Goal: Task Accomplishment & Management: Manage account settings

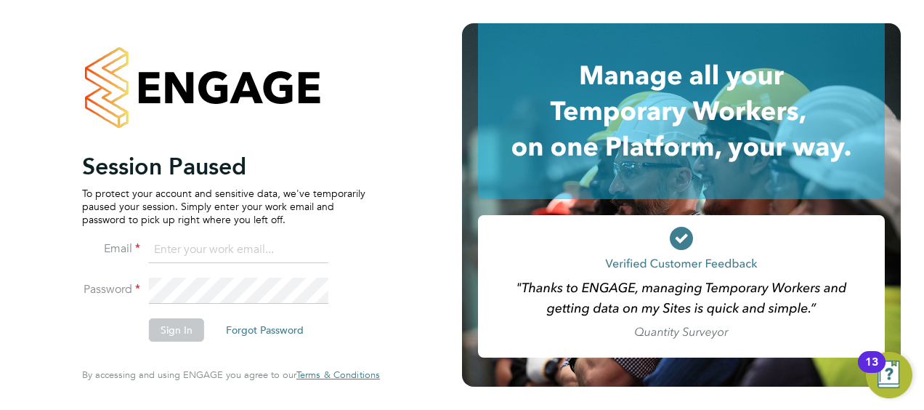
click at [182, 248] on input at bounding box center [238, 250] width 179 height 26
type input "santiagocardozo22@gmail.com"
drag, startPoint x: 322, startPoint y: 248, endPoint x: 102, endPoint y: 243, distance: 220.2
click at [102, 243] on li "Email santiagocardozo22@gmail.com" at bounding box center [223, 257] width 283 height 41
type input "matt@alexyoungrecruitment.com"
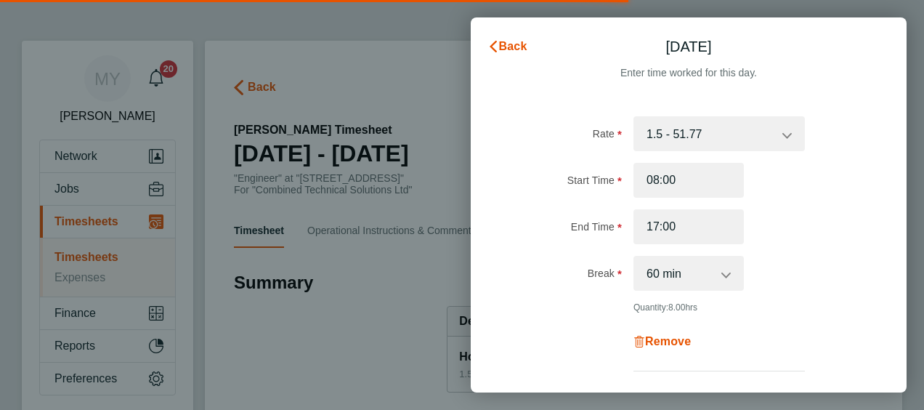
select select "60"
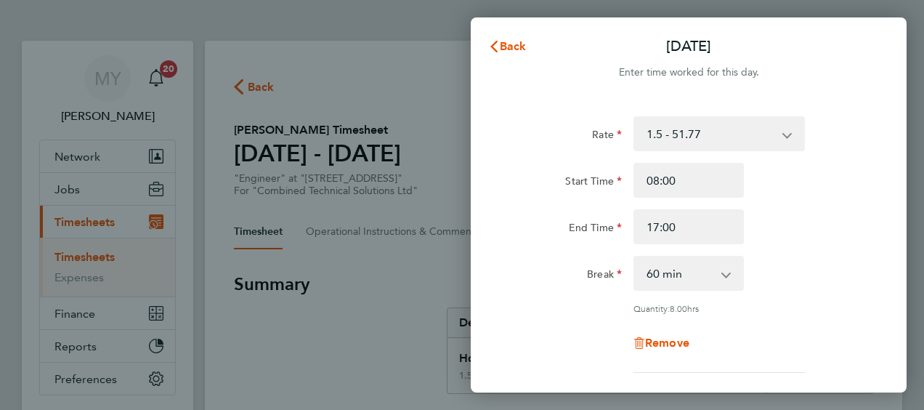
click at [788, 139] on app-icon-cross-button at bounding box center [794, 134] width 17 height 32
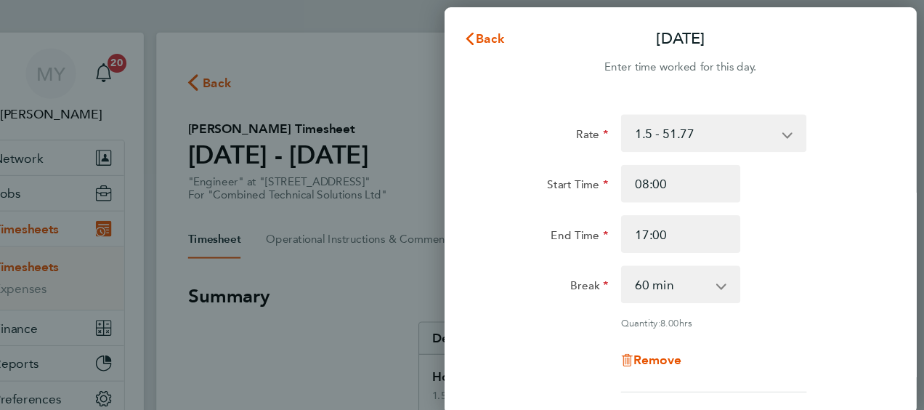
click at [787, 132] on app-icon-cross-button at bounding box center [794, 134] width 17 height 32
click at [510, 44] on span "Back" at bounding box center [513, 46] width 27 height 14
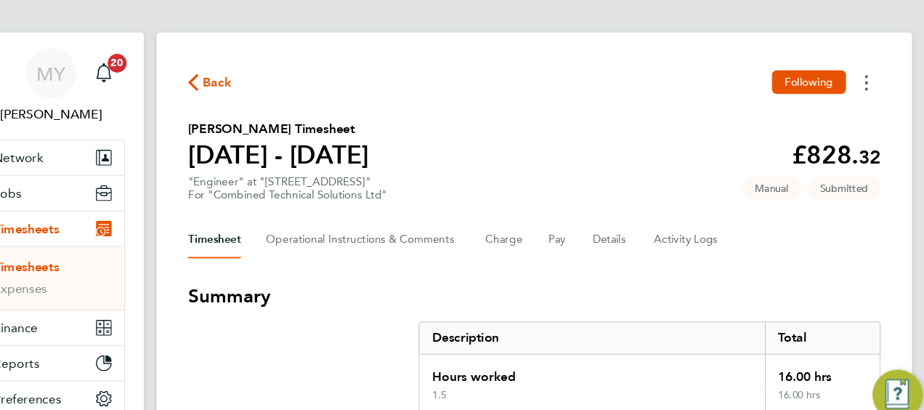
click at [859, 92] on circle "Timesheets Menu" at bounding box center [860, 93] width 3 height 3
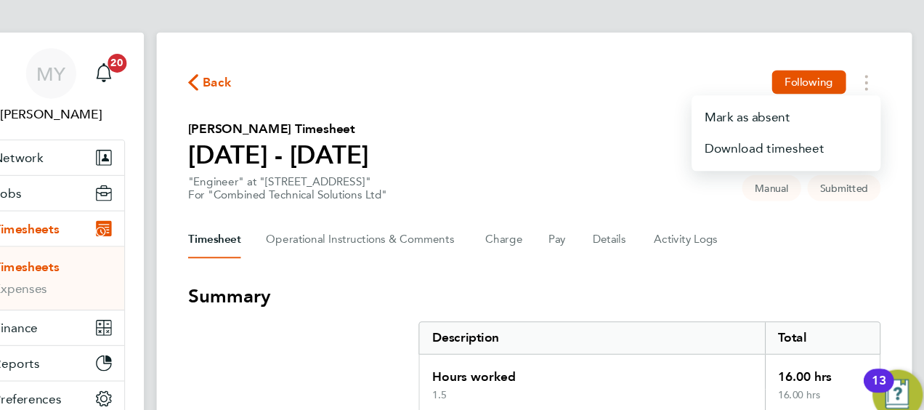
click at [549, 178] on section "Ese Whyte's Timesheet 16 - 22 Aug 2025 £828. 32 "Engineer" at "280 Bishopsgate"…" at bounding box center [553, 159] width 639 height 76
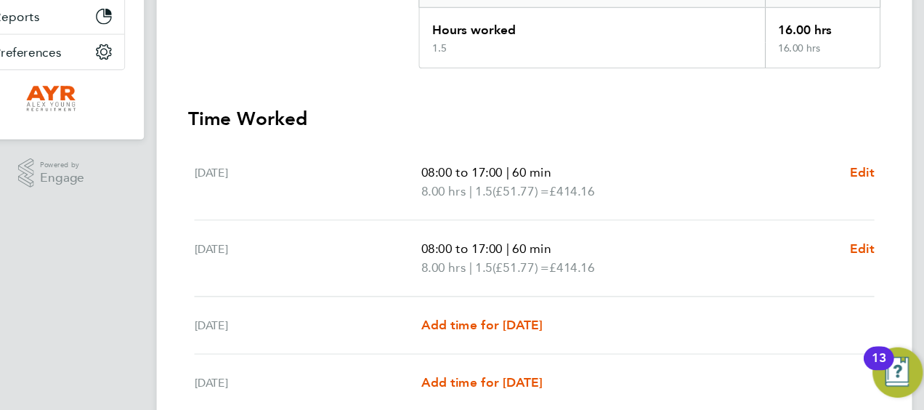
scroll to position [299, 0]
drag, startPoint x: 549, startPoint y: 178, endPoint x: 455, endPoint y: 103, distance: 119.9
click at [455, 103] on section "Summary Description Total Hours worked 16.00 hrs 1.5 16.00 hrs Time Worked Sat …" at bounding box center [553, 253] width 639 height 561
click at [854, 188] on span "Edit" at bounding box center [856, 190] width 23 height 14
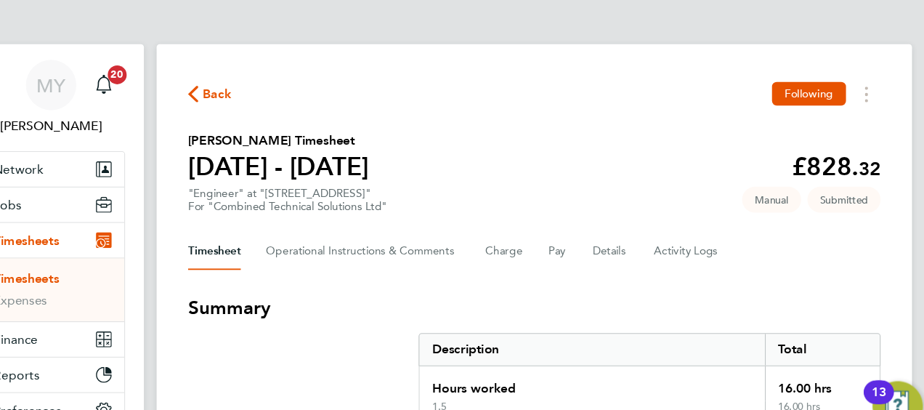
select select "60"
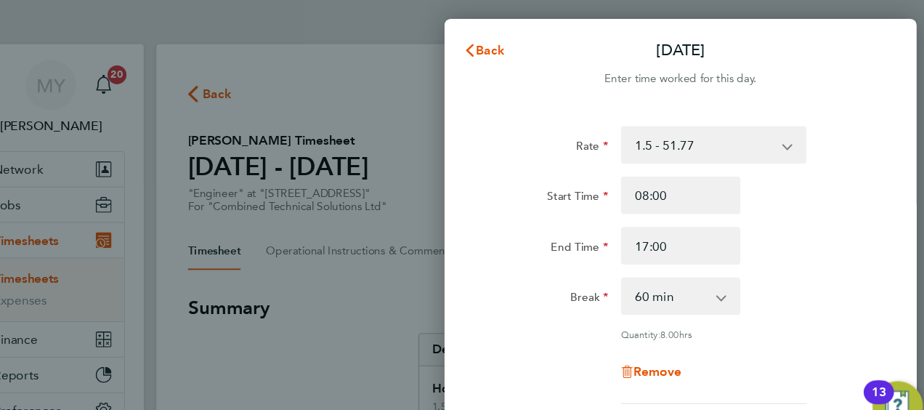
click at [790, 137] on app-icon-cross-button at bounding box center [794, 134] width 17 height 32
click at [783, 134] on select "1.5 - 51.77 Basic - 32.50 x2 - 69.03" at bounding box center [710, 134] width 151 height 32
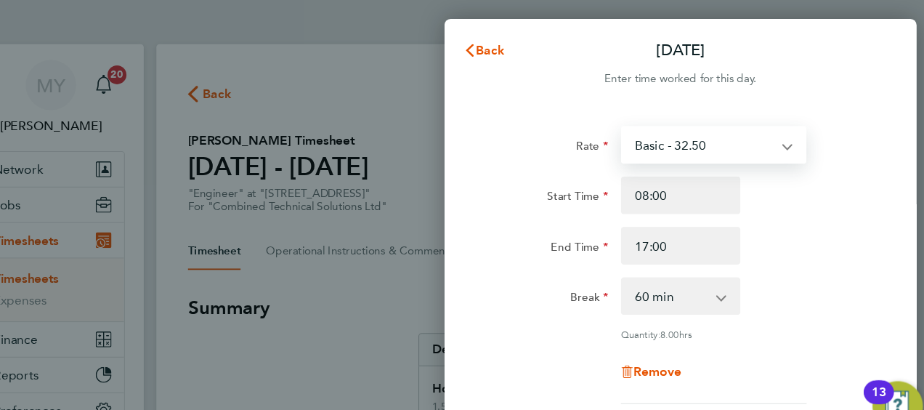
select select "60"
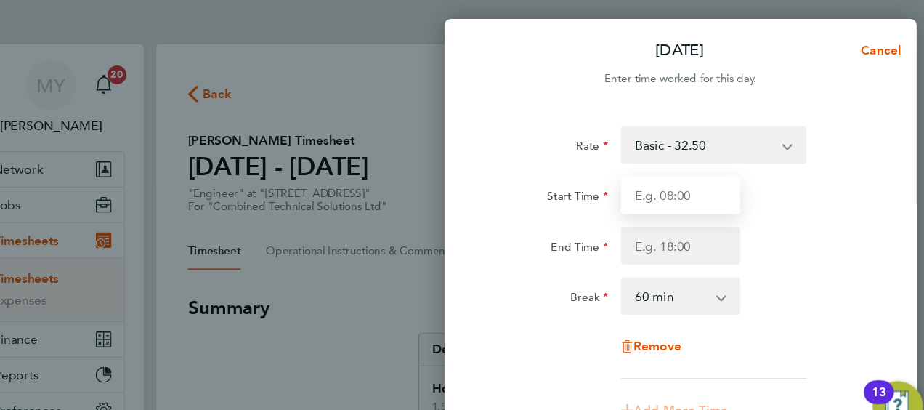
click at [705, 183] on input "Start Time" at bounding box center [689, 180] width 110 height 35
type input "08:00"
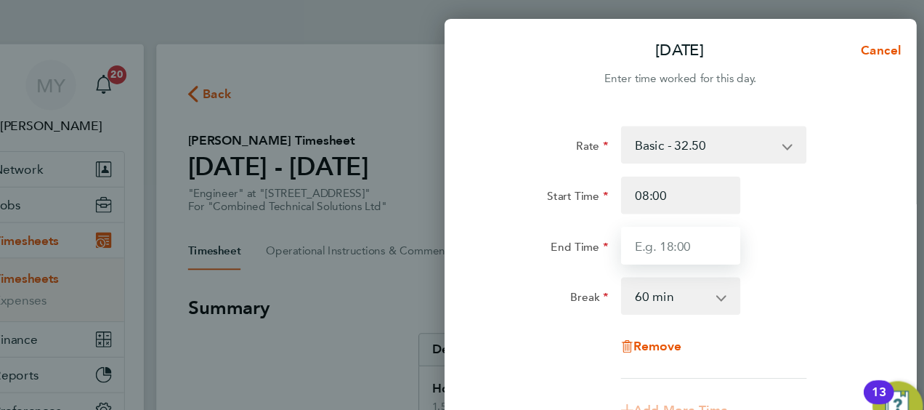
click at [708, 224] on input "End Time" at bounding box center [689, 226] width 110 height 35
type input "18:00"
click at [808, 229] on div "End Time 18:00" at bounding box center [689, 226] width 366 height 35
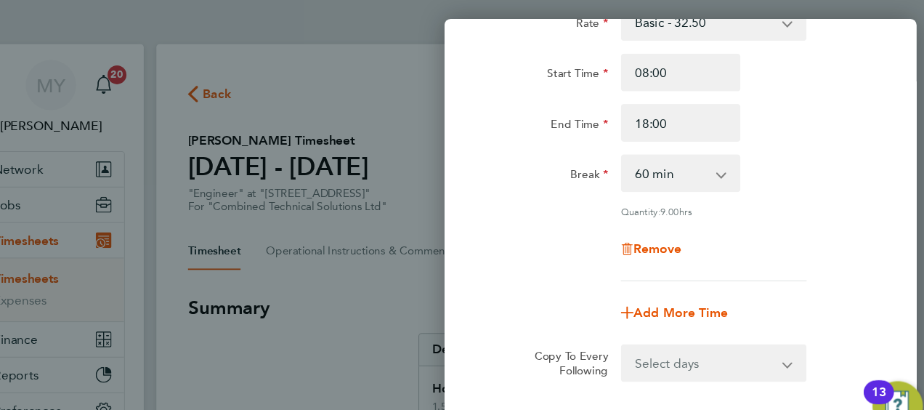
scroll to position [182, 0]
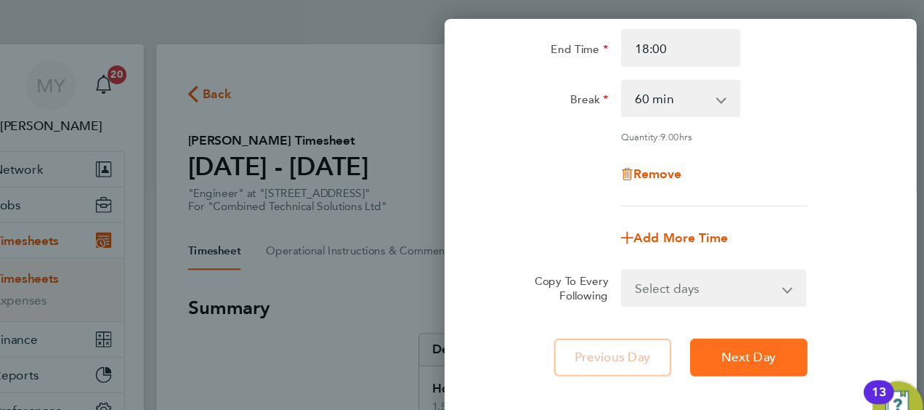
click at [753, 333] on span "Next Day" at bounding box center [752, 330] width 50 height 15
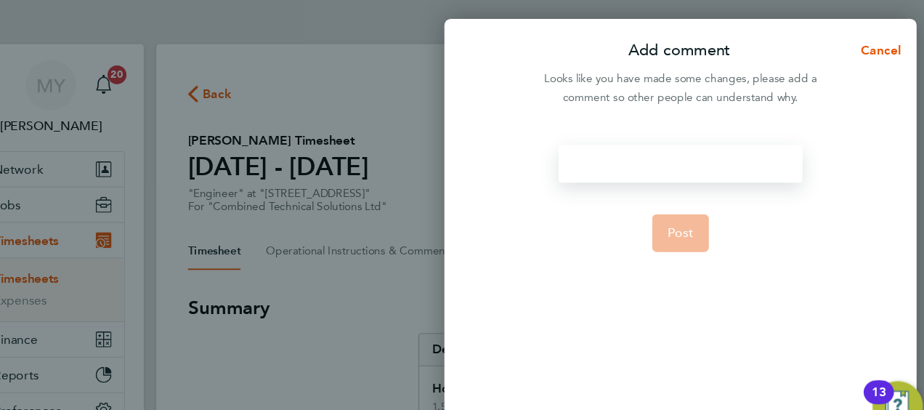
click at [694, 152] on div at bounding box center [688, 151] width 225 height 35
click at [698, 216] on span "Post" at bounding box center [689, 215] width 24 height 15
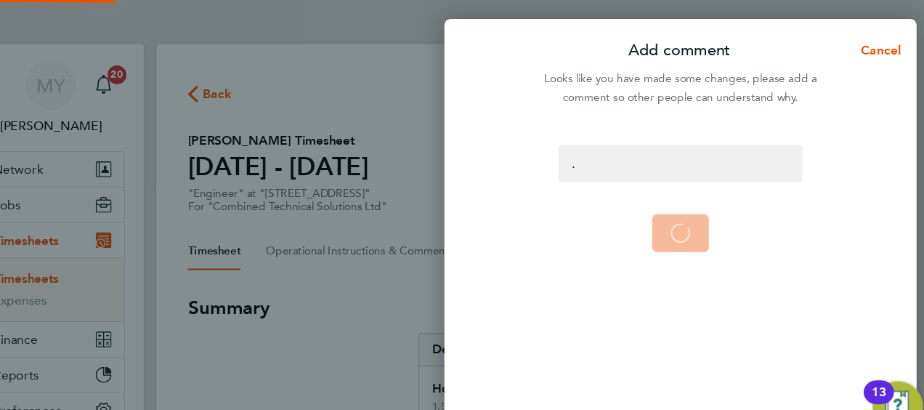
select select "60"
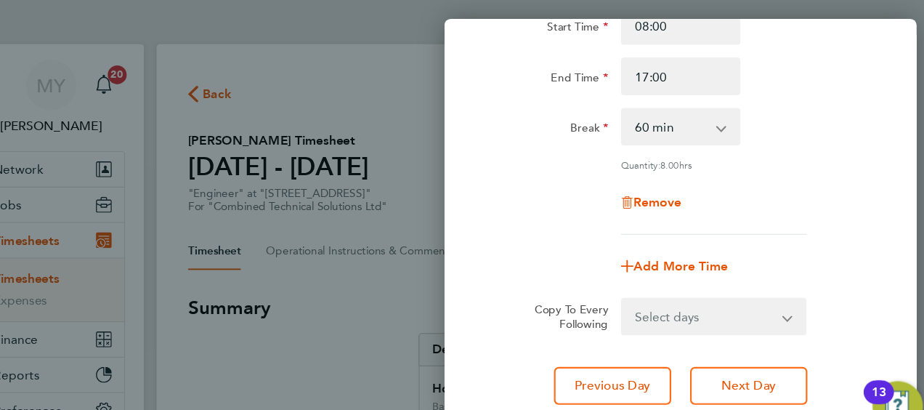
scroll to position [166, 0]
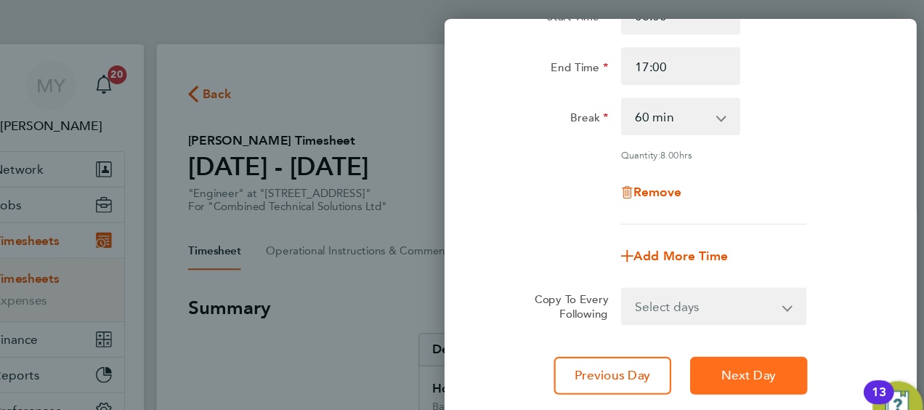
click at [768, 340] on span "Next Day" at bounding box center [752, 346] width 50 height 15
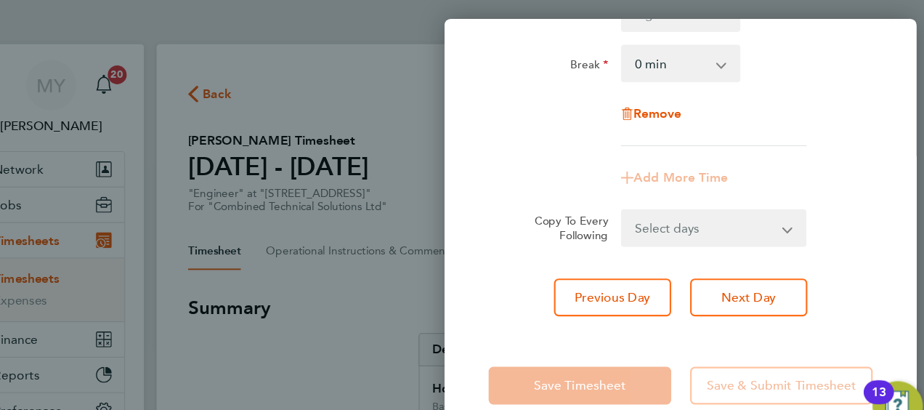
scroll to position [224, 0]
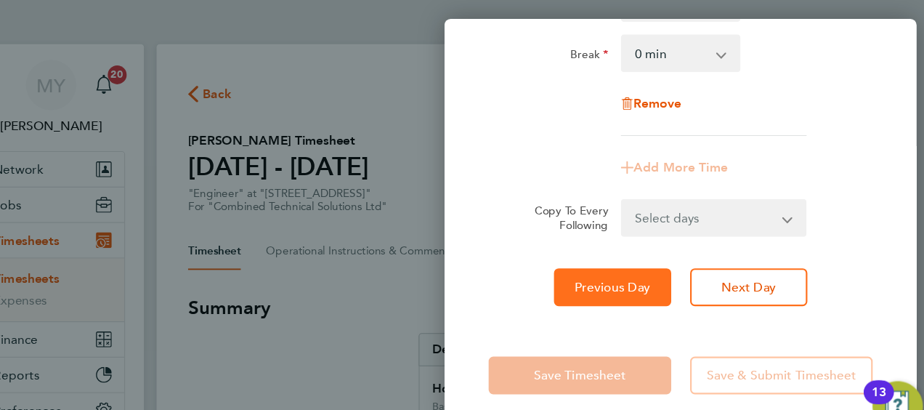
click at [598, 270] on span "Previous Day" at bounding box center [626, 265] width 70 height 15
select select "60"
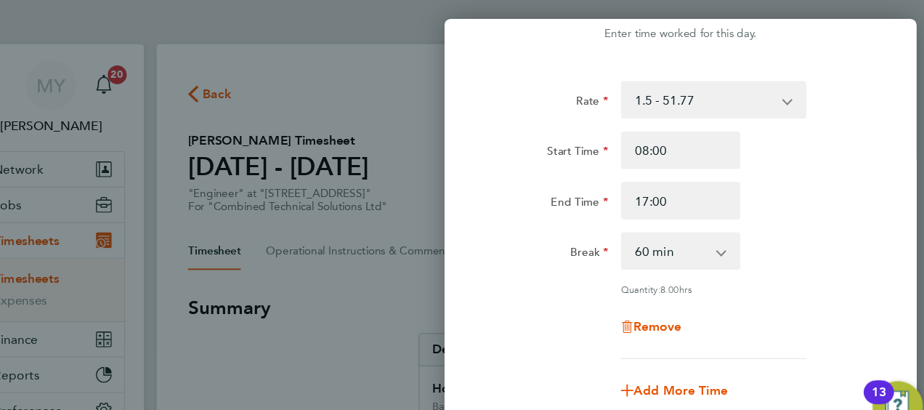
scroll to position [32, 0]
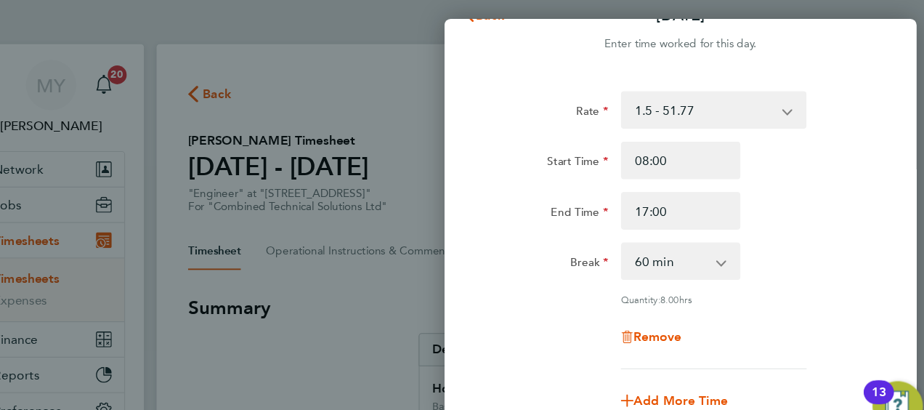
click at [790, 107] on app-icon-cross-button at bounding box center [794, 102] width 17 height 32
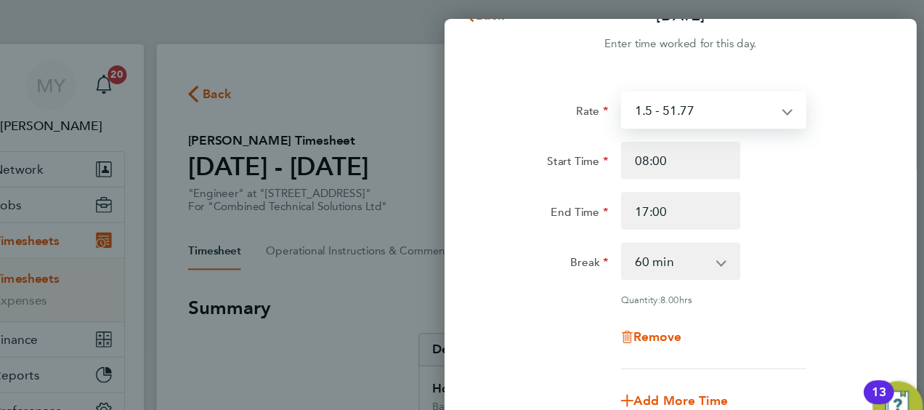
click at [783, 105] on select "1.5 - 51.77 Basic - 32.50 x2 - 69.03" at bounding box center [710, 102] width 151 height 32
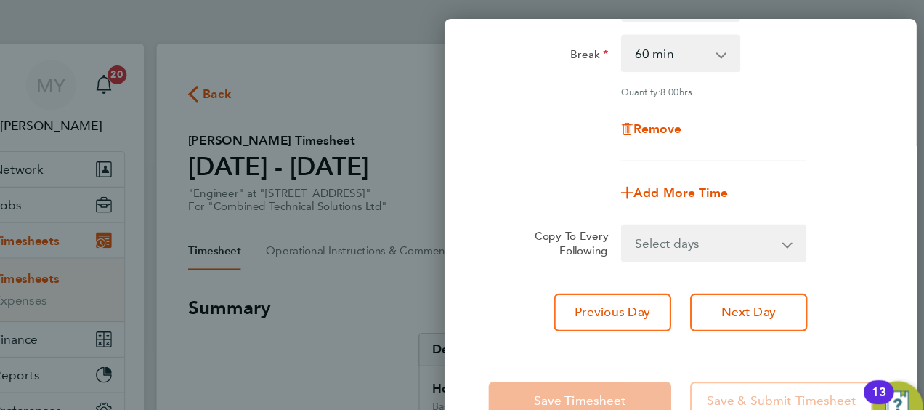
select select "60"
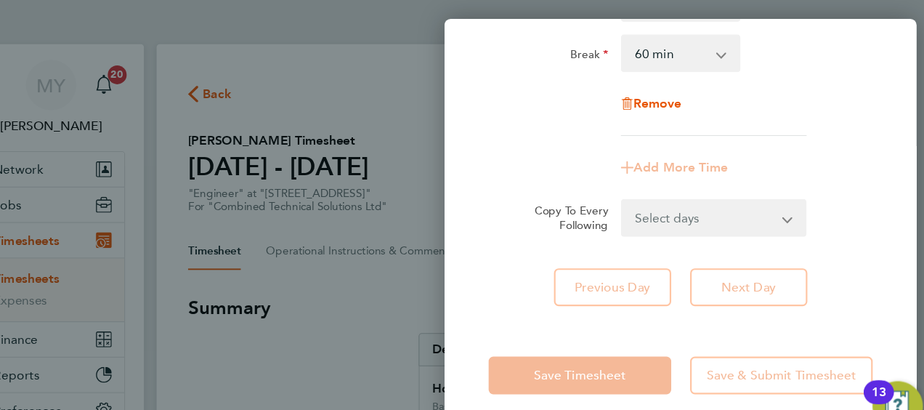
scroll to position [44, 0]
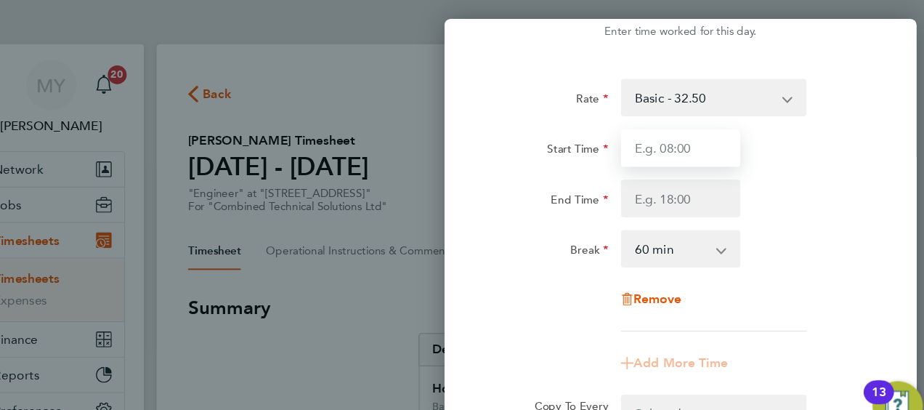
click at [719, 142] on input "Start Time" at bounding box center [689, 136] width 110 height 35
type input "08:00"
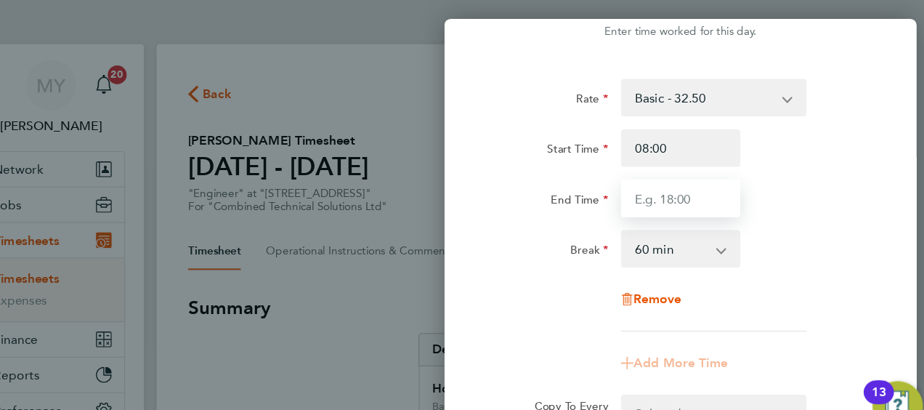
click at [706, 187] on input "End Time" at bounding box center [689, 183] width 110 height 35
type input "18:00"
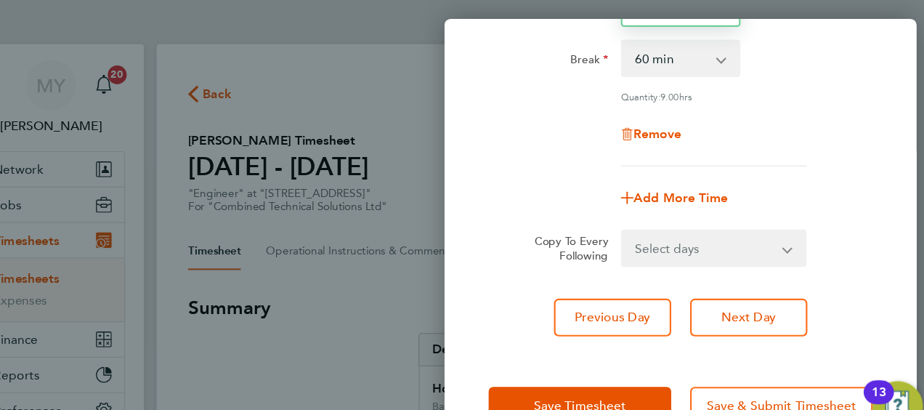
scroll to position [246, 0]
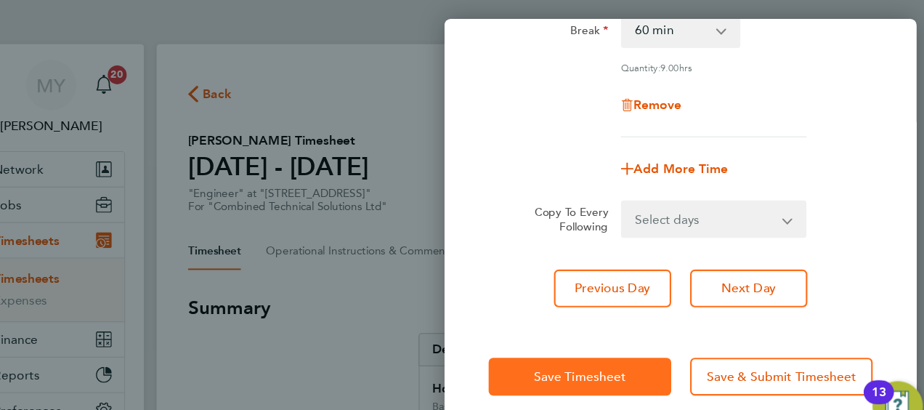
click at [603, 341] on span "Save Timesheet" at bounding box center [596, 347] width 84 height 15
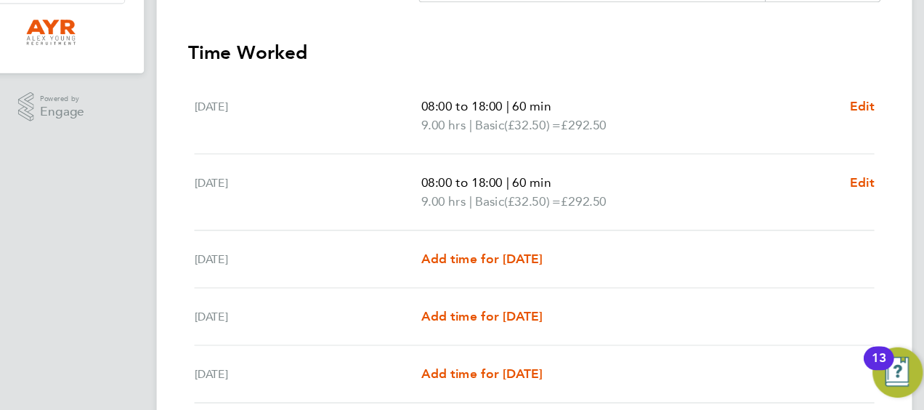
scroll to position [480, 0]
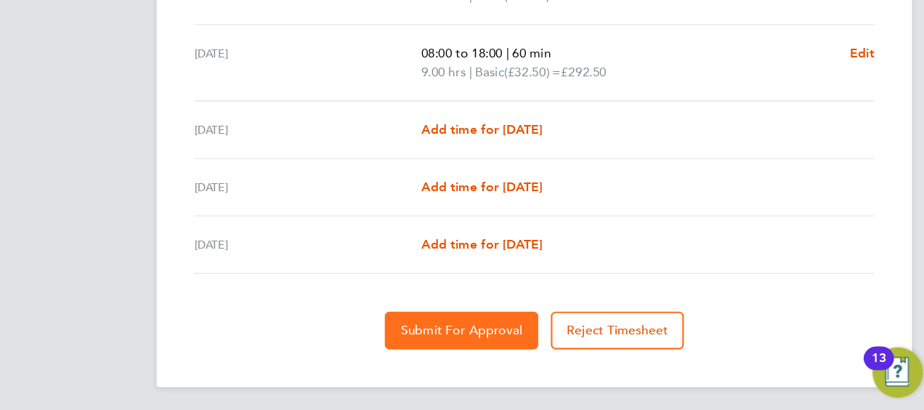
click at [465, 331] on span "Submit For Approval" at bounding box center [486, 336] width 113 height 15
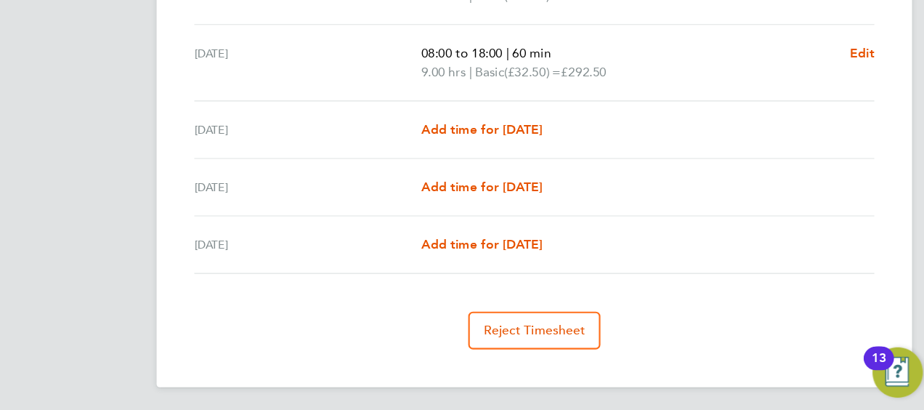
scroll to position [0, 0]
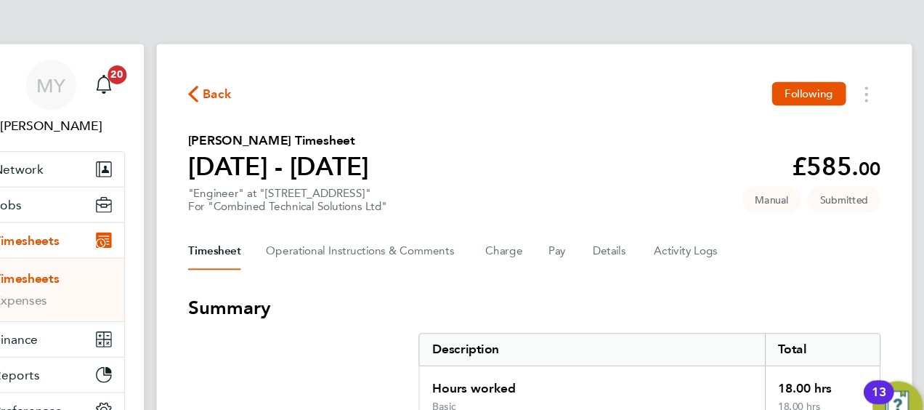
click at [259, 86] on span "Back" at bounding box center [261, 86] width 27 height 17
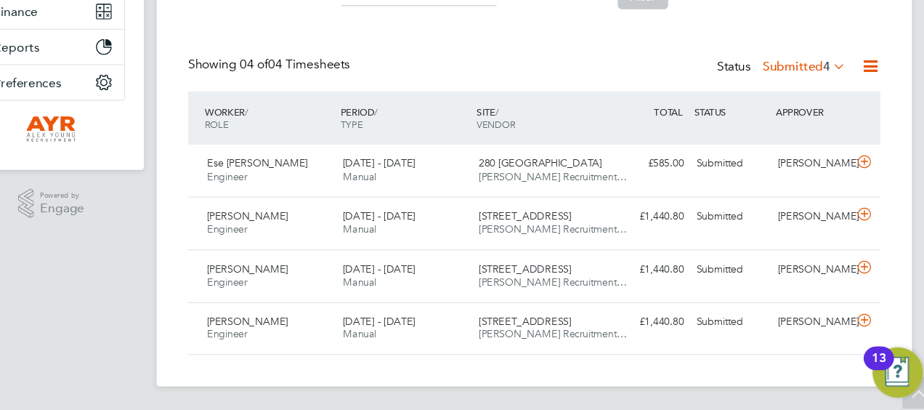
scroll to position [105, 0]
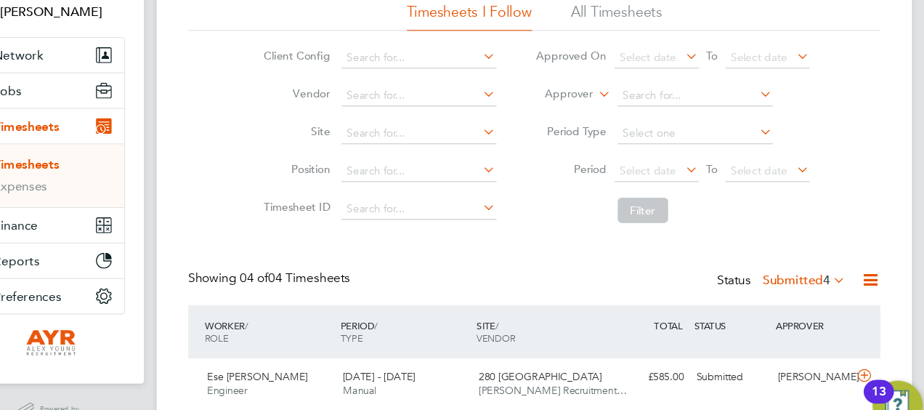
click at [70, 84] on span "Jobs" at bounding box center [66, 85] width 25 height 14
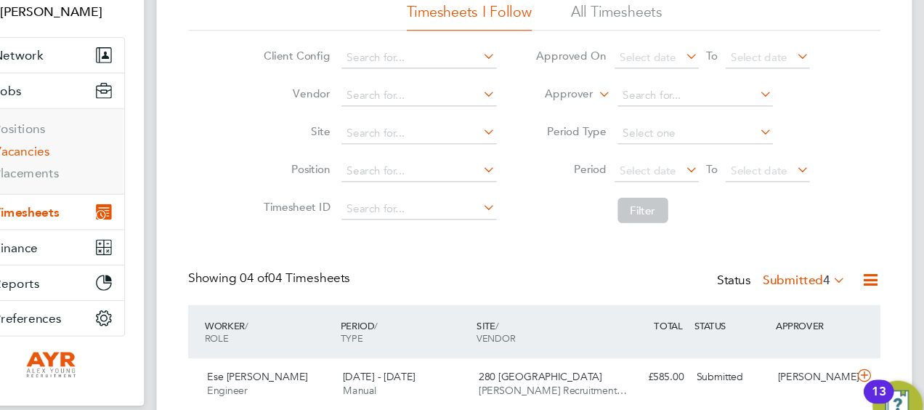
click at [92, 136] on link "Vacancies" at bounding box center [80, 140] width 52 height 14
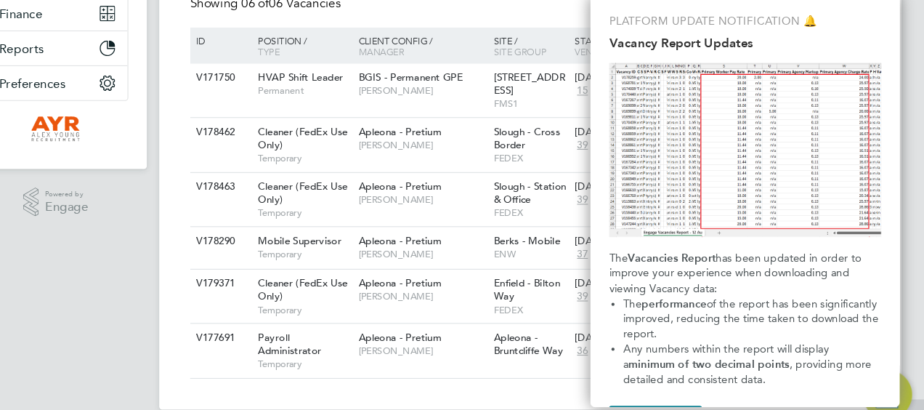
scroll to position [317, 0]
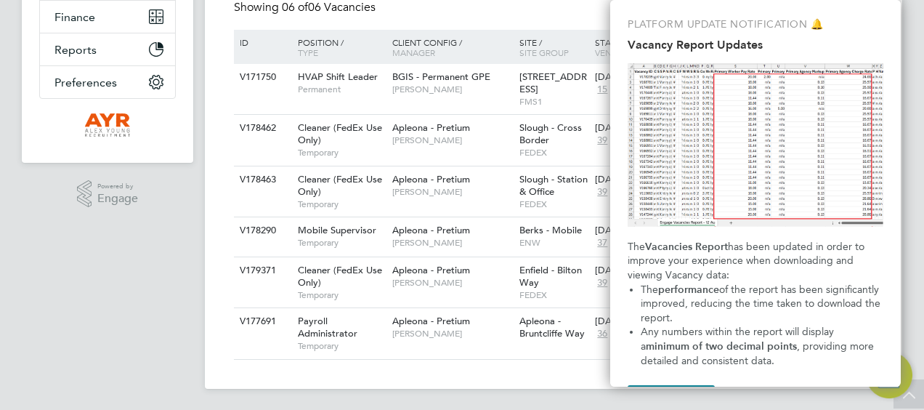
click at [121, 280] on app-navbar "MY Matt Young Notifications 20 Applications: Network Team Members Businesses Si…" at bounding box center [107, 68] width 171 height 688
click at [166, 307] on app-navbar "MY Matt Young Notifications 20 Applications: Network Team Members Businesses Si…" at bounding box center [107, 68] width 171 height 688
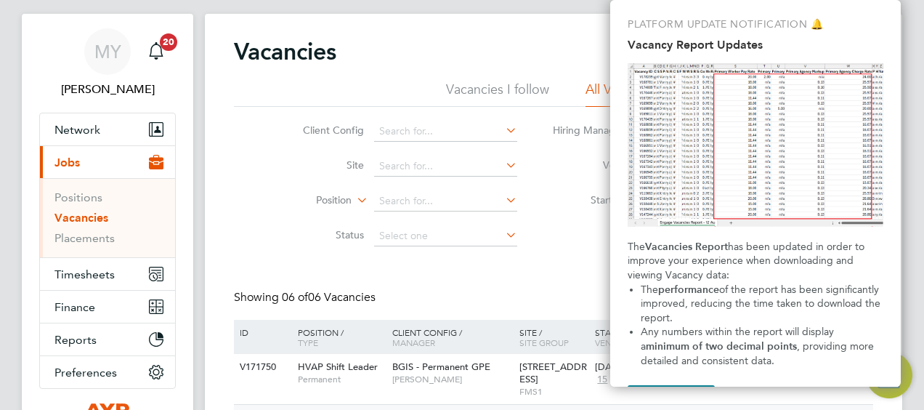
scroll to position [0, 0]
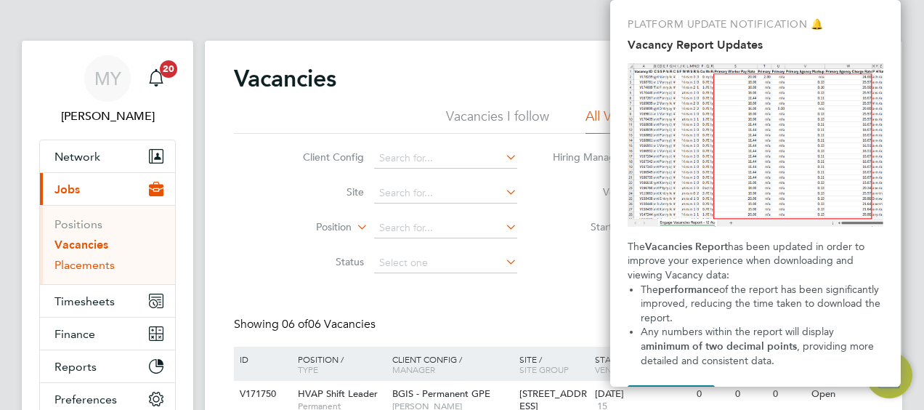
click at [90, 264] on link "Placements" at bounding box center [84, 265] width 60 height 14
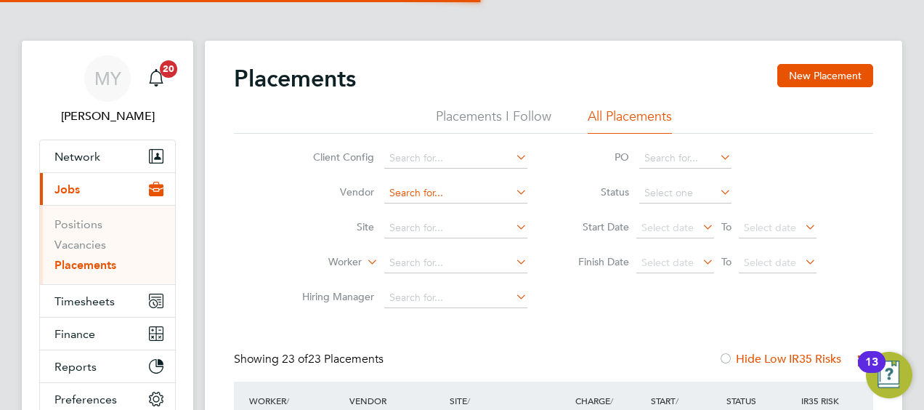
scroll to position [55, 101]
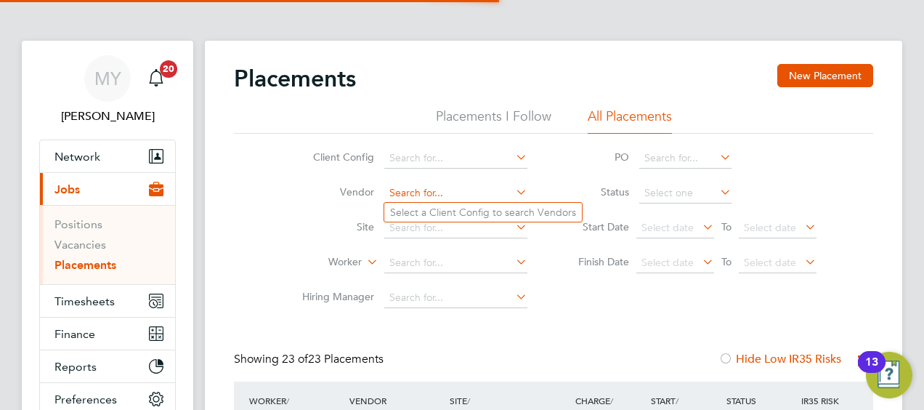
click at [464, 184] on input at bounding box center [455, 193] width 143 height 20
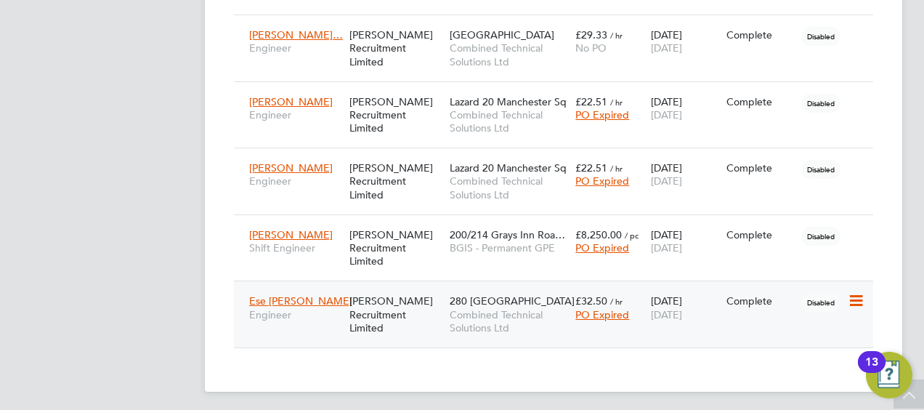
click at [479, 308] on span "Combined Technical Solutions Ltd" at bounding box center [509, 321] width 118 height 26
click at [284, 97] on span "Ahsan Mohammed" at bounding box center [291, 101] width 84 height 13
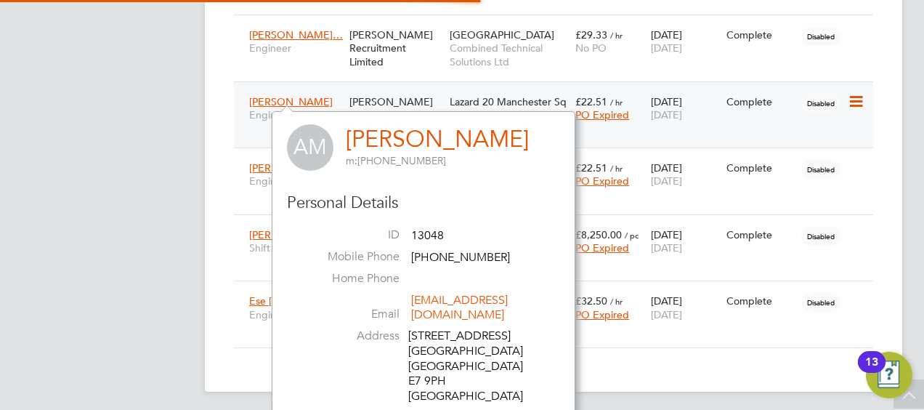
scroll to position [398, 303]
click at [372, 100] on div "[PERSON_NAME] Recruitment Limited" at bounding box center [396, 115] width 100 height 54
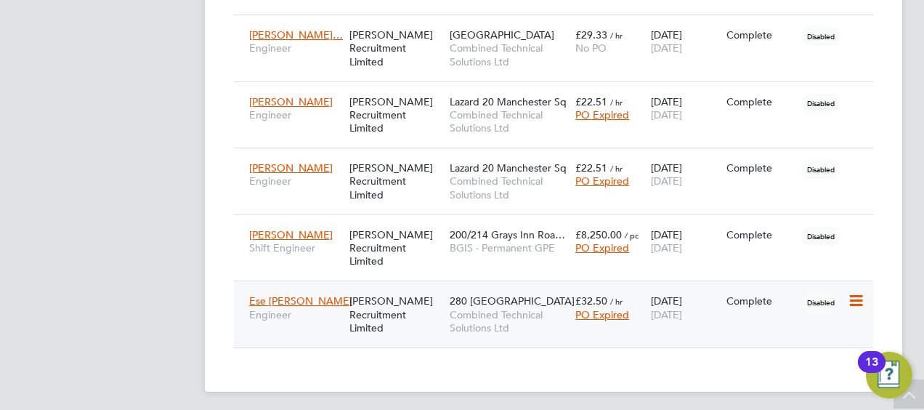
click at [273, 294] on span "Ese [PERSON_NAME]" at bounding box center [300, 300] width 103 height 13
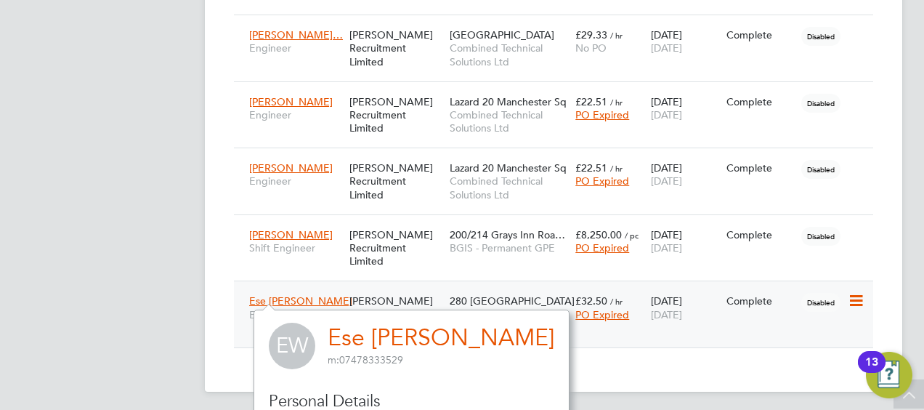
click at [270, 294] on span "Ese [PERSON_NAME]" at bounding box center [300, 300] width 103 height 13
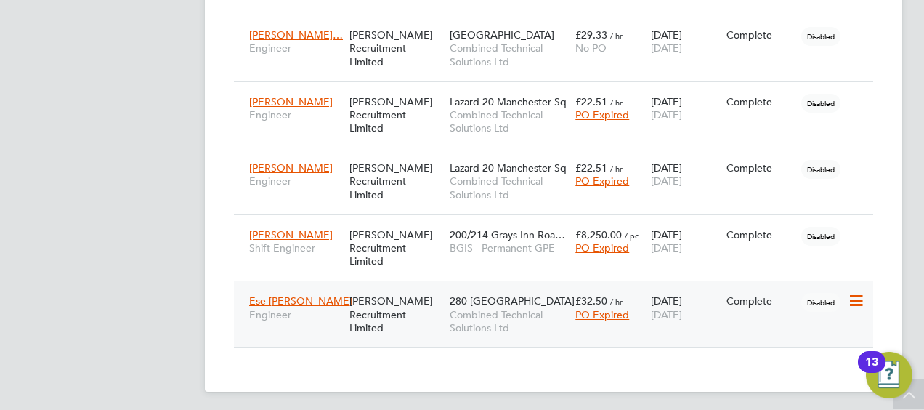
click at [382, 307] on div "[PERSON_NAME] Recruitment Limited" at bounding box center [396, 314] width 100 height 54
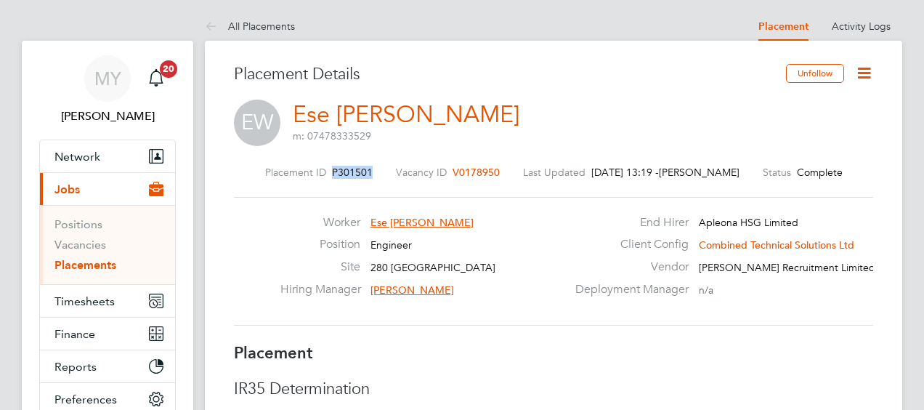
drag, startPoint x: 376, startPoint y: 173, endPoint x: 333, endPoint y: 174, distance: 43.6
click at [333, 174] on div "Placement ID P301501 Vacancy ID V0178950 Last Updated 28 Aug 2025, 13:19 - Matt…" at bounding box center [553, 172] width 639 height 13
copy span "P301501"
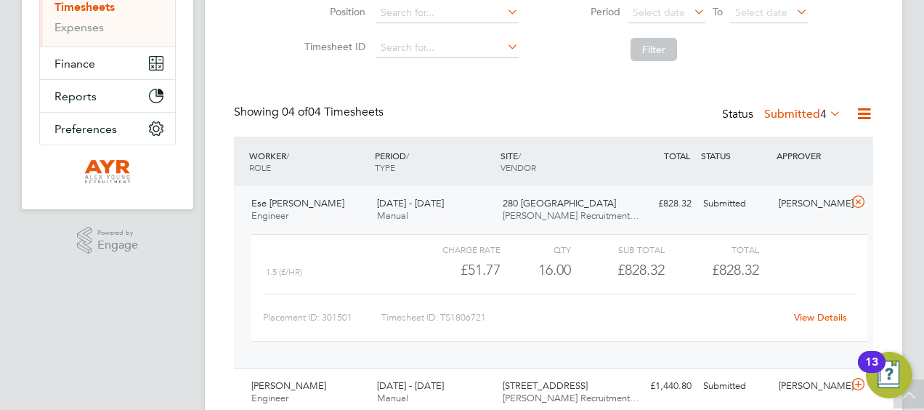
scroll to position [139, 0]
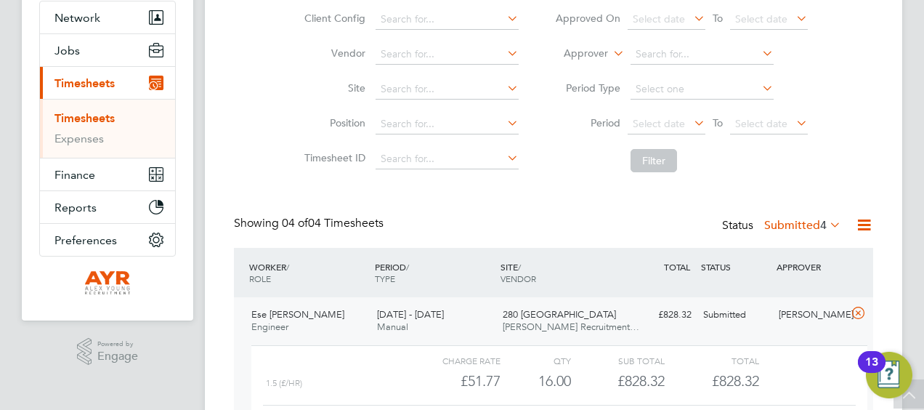
click at [100, 119] on link "Timesheets" at bounding box center [84, 118] width 60 height 14
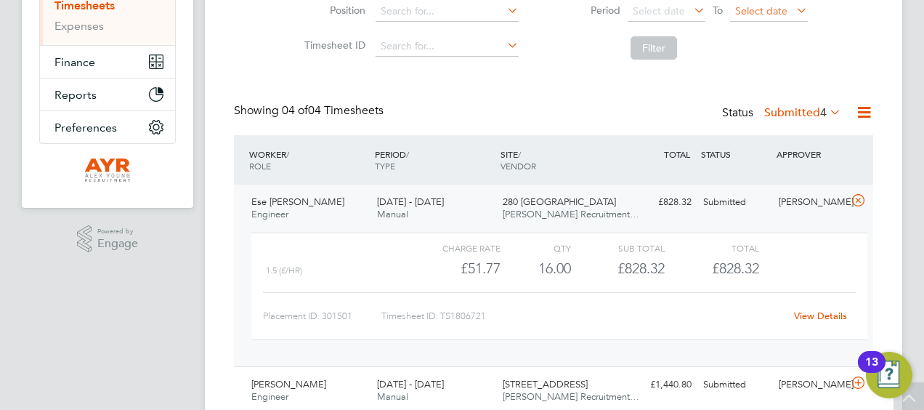
scroll to position [252, 0]
click at [868, 106] on icon at bounding box center [864, 111] width 18 height 18
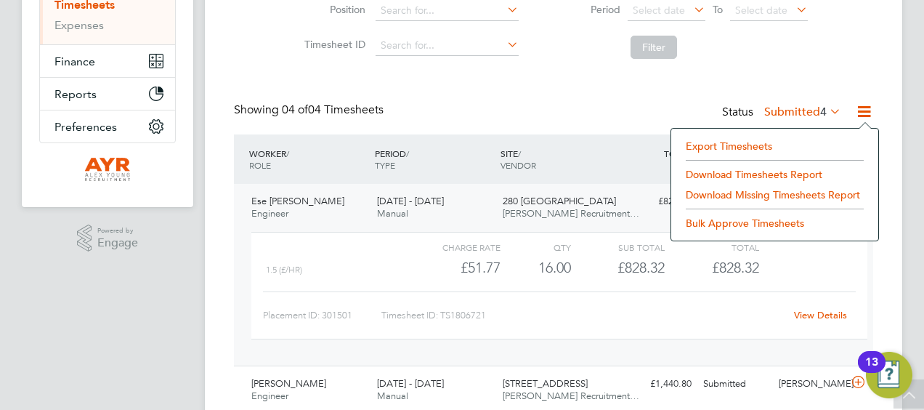
click at [759, 145] on li "Export Timesheets" at bounding box center [775, 146] width 193 height 20
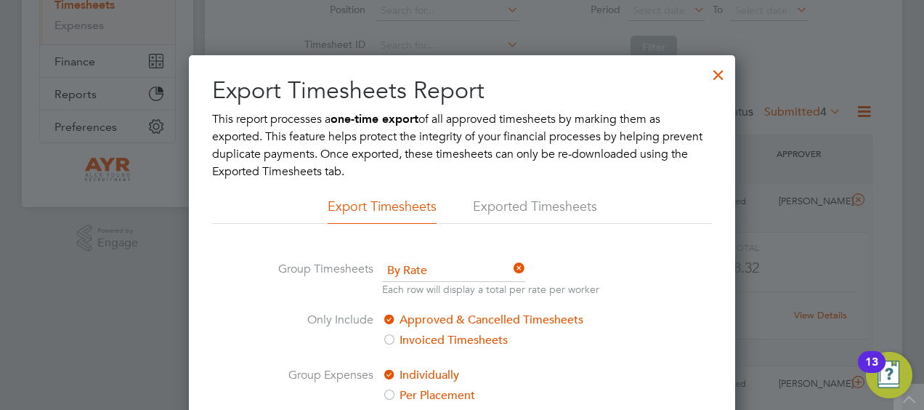
scroll to position [417, 0]
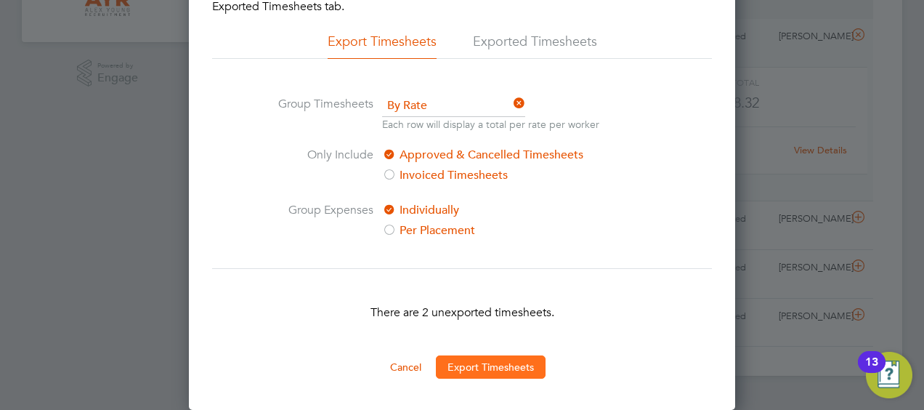
click at [468, 365] on button "Export Timesheets" at bounding box center [491, 366] width 110 height 23
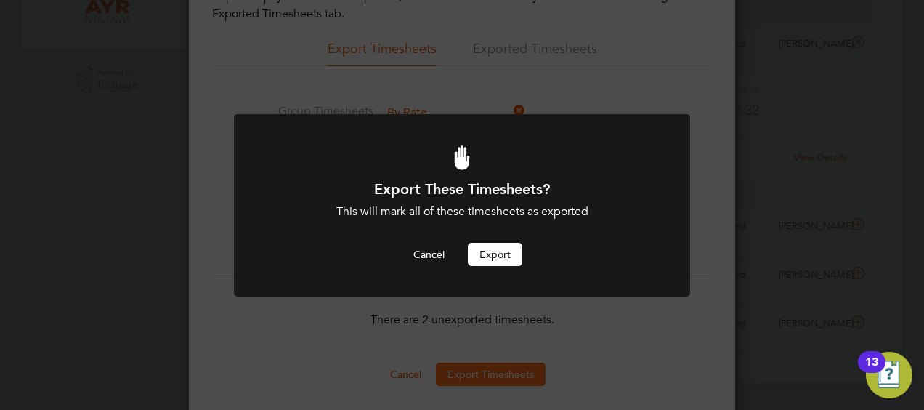
scroll to position [0, 0]
click at [493, 258] on button "Export" at bounding box center [495, 254] width 54 height 23
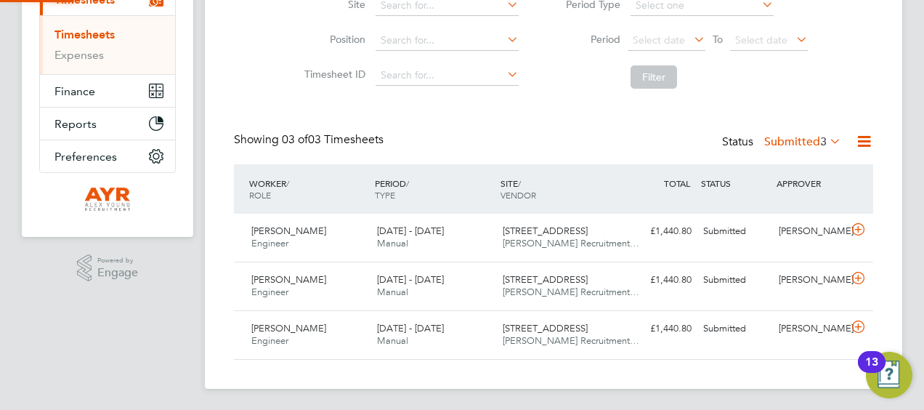
scroll to position [7, 7]
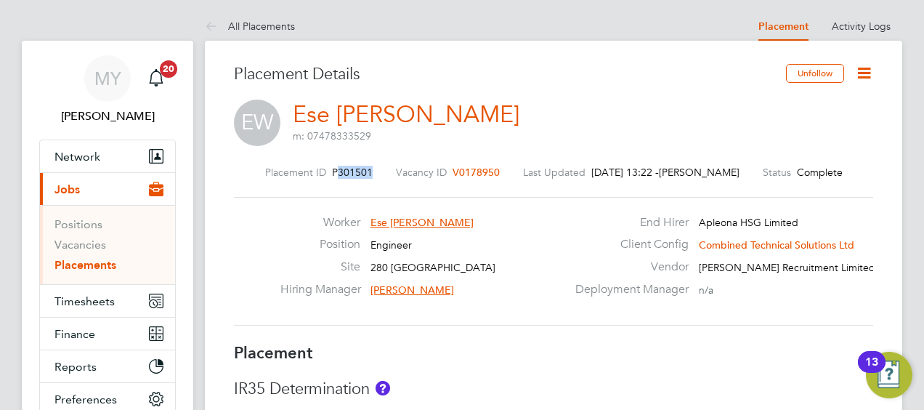
drag, startPoint x: 375, startPoint y: 169, endPoint x: 338, endPoint y: 170, distance: 37.1
click at [338, 170] on div "Placement ID P301501 Vacancy ID V0178950 Last Updated 28 Aug 2025, 13:22 - Matt…" at bounding box center [553, 172] width 639 height 13
copy span "301501"
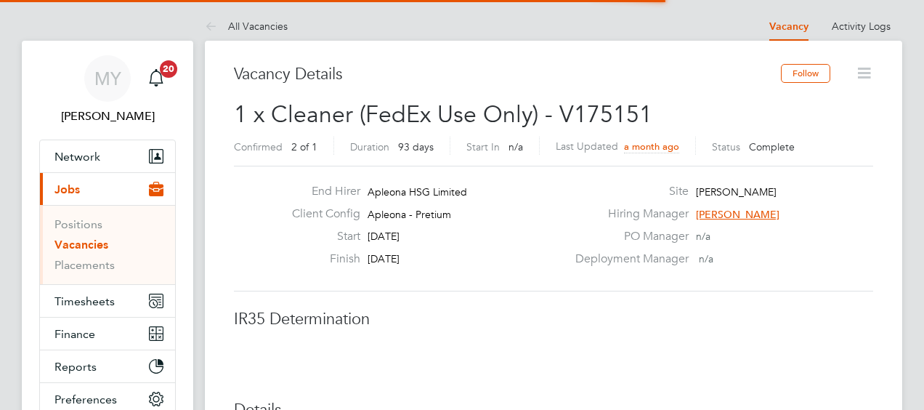
scroll to position [43, 102]
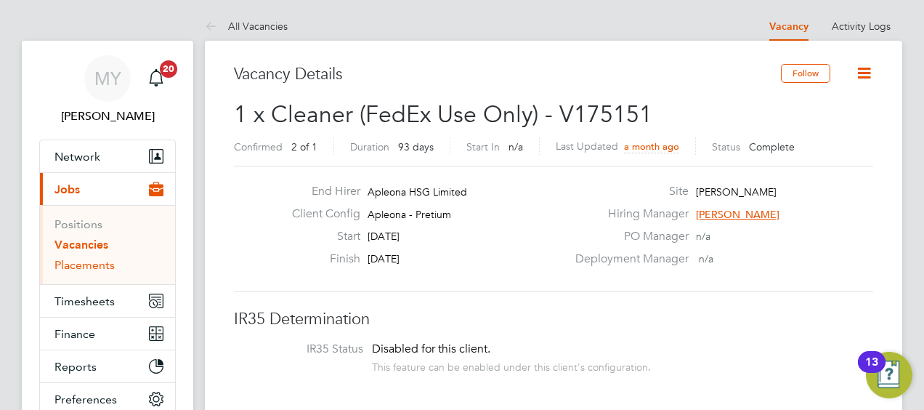
click at [80, 262] on link "Placements" at bounding box center [84, 265] width 60 height 14
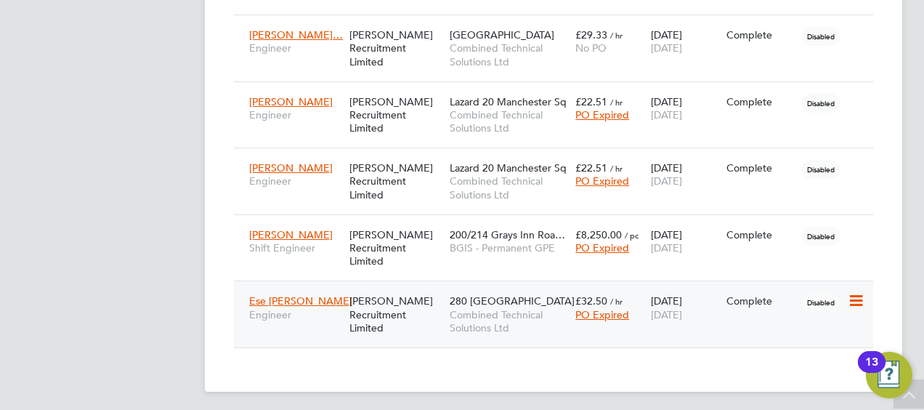
click at [371, 301] on div "[PERSON_NAME] Recruitment Limited" at bounding box center [396, 314] width 100 height 54
